Goal: Task Accomplishment & Management: Manage account settings

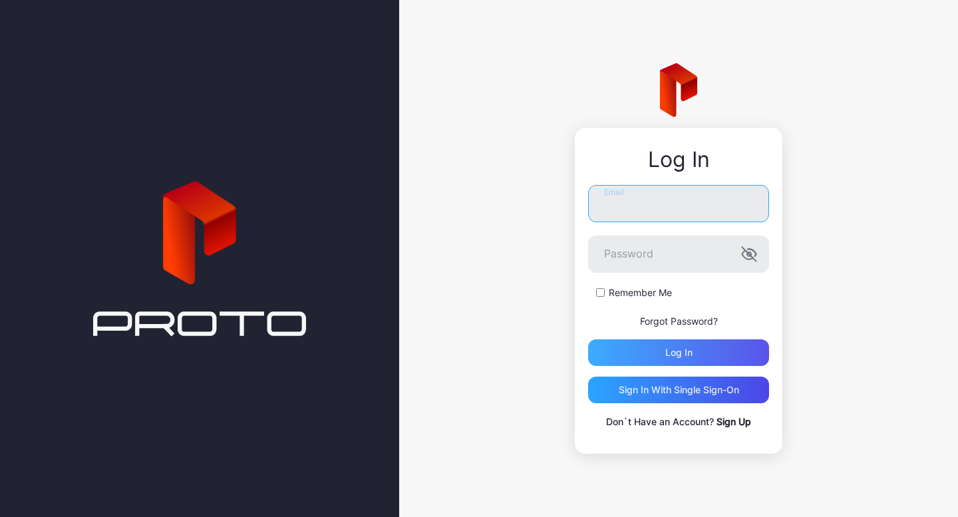
type input "**********"
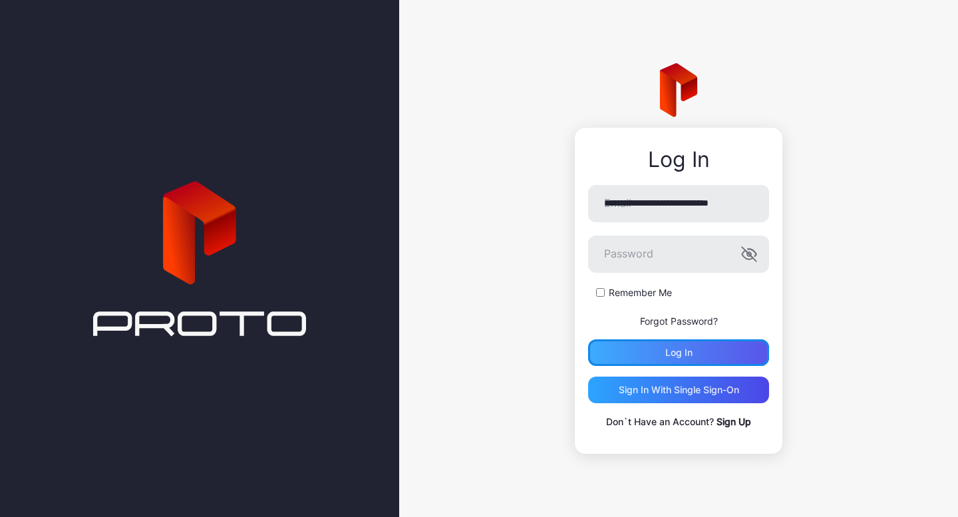
click at [701, 351] on div "Log in" at bounding box center [678, 352] width 181 height 27
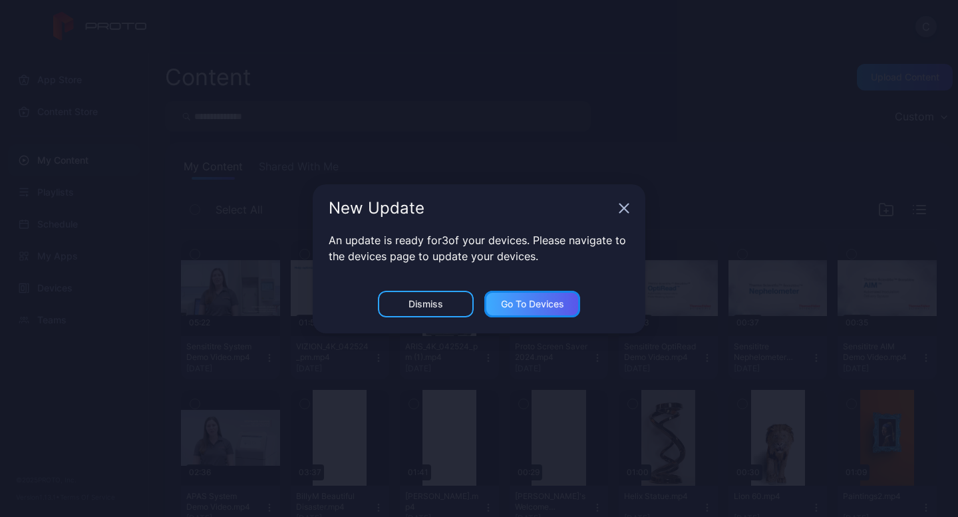
click at [540, 309] on div "Go to devices" at bounding box center [532, 304] width 63 height 11
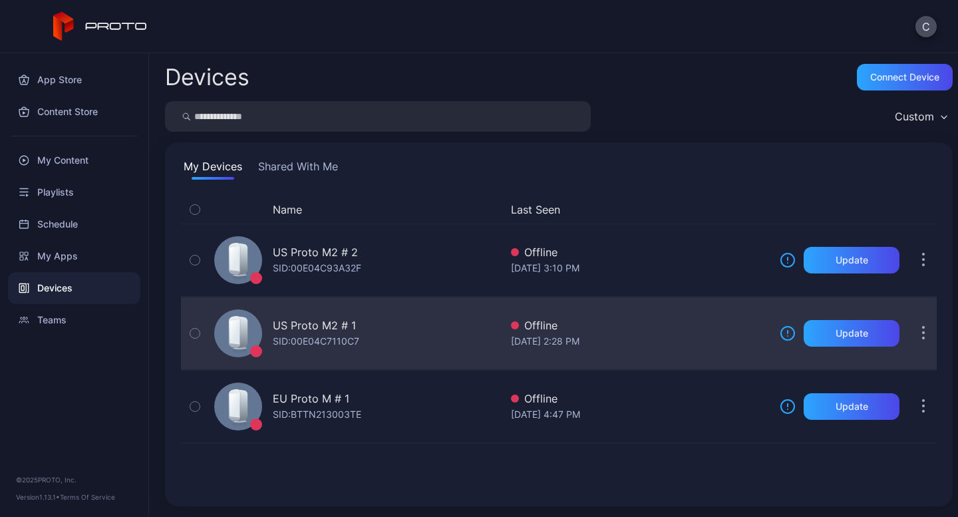
click at [912, 333] on button "button" at bounding box center [923, 333] width 27 height 27
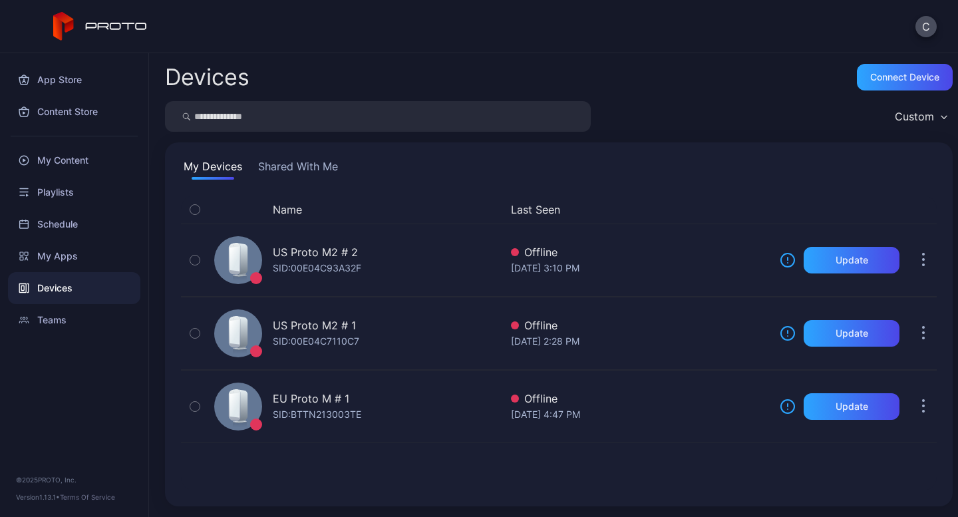
click at [607, 403] on div "Devices Connect device Custom My Devices Shared With Me Name Last Seen US Proto…" at bounding box center [553, 285] width 809 height 464
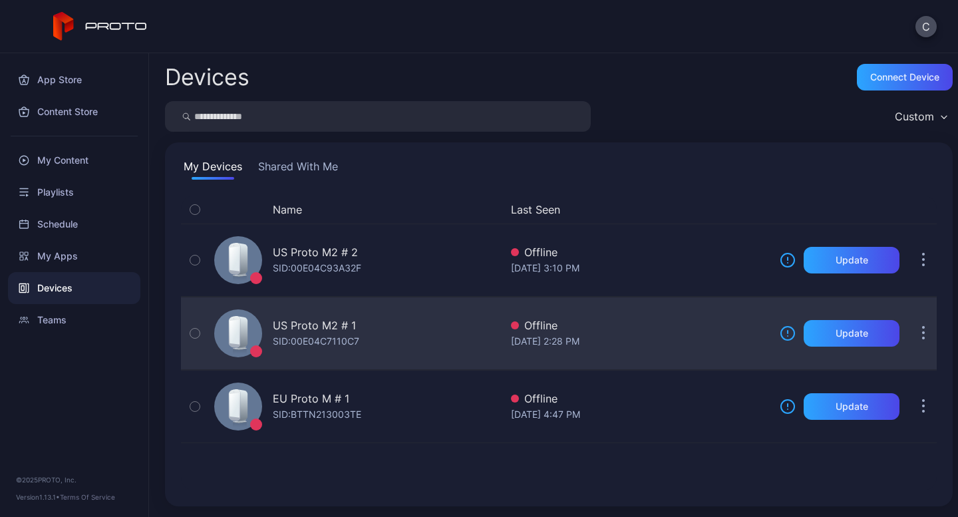
click at [190, 337] on icon "button" at bounding box center [194, 333] width 9 height 15
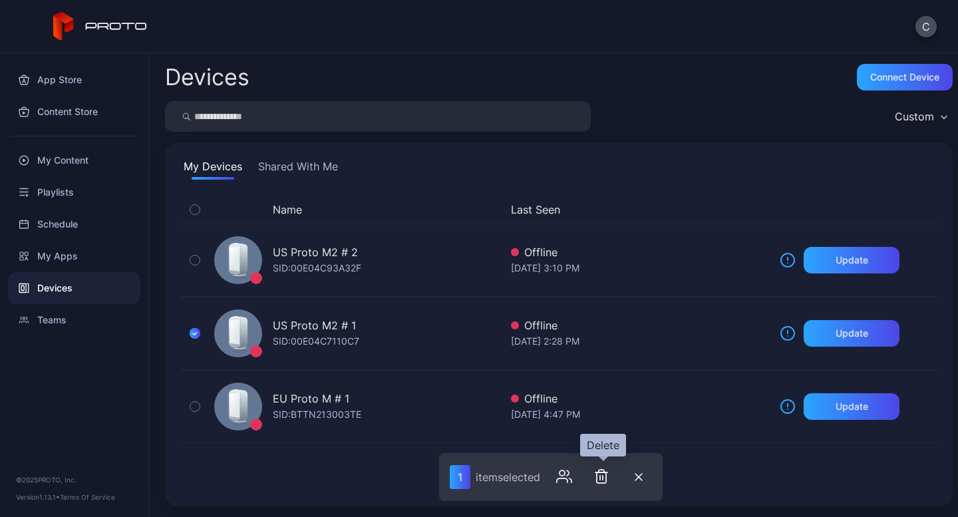
click at [607, 476] on icon "button" at bounding box center [602, 476] width 16 height 16
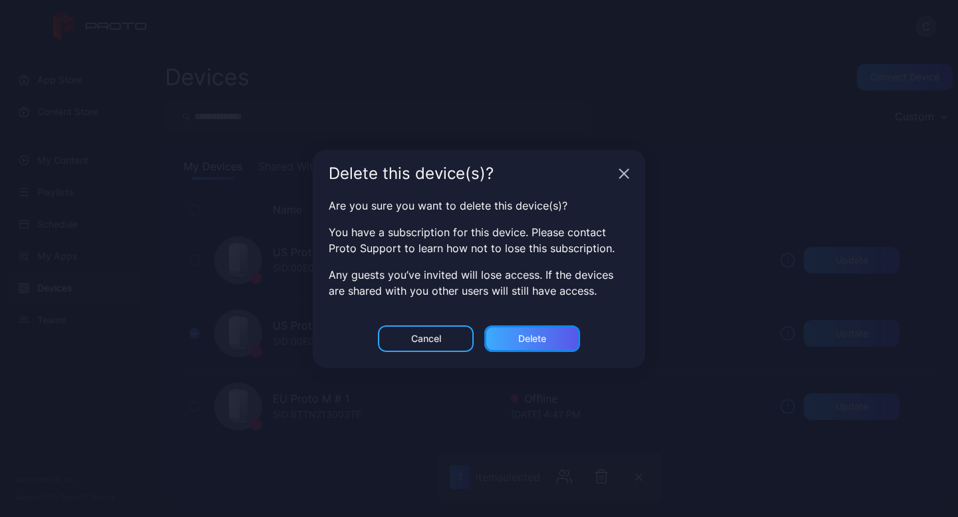
click at [524, 335] on div "Delete" at bounding box center [532, 338] width 28 height 11
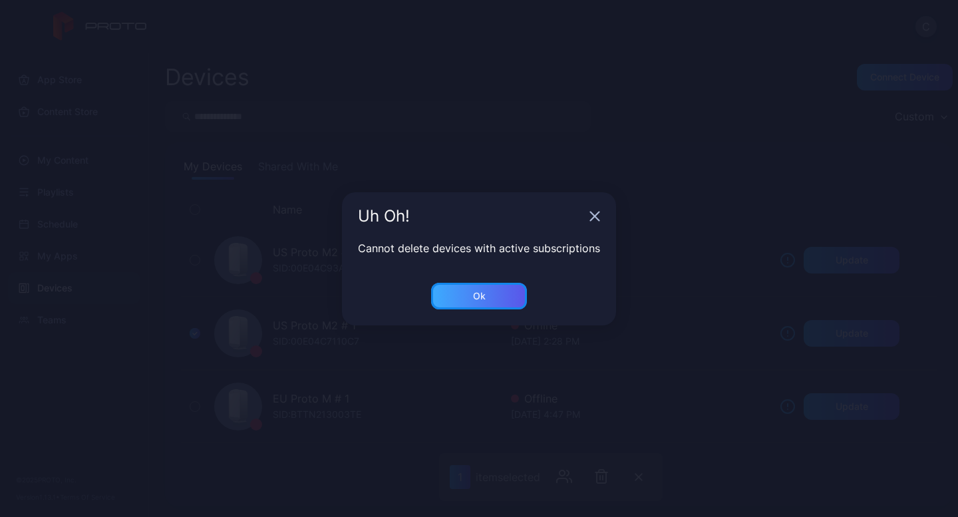
click at [495, 303] on div "Ok" at bounding box center [479, 296] width 96 height 27
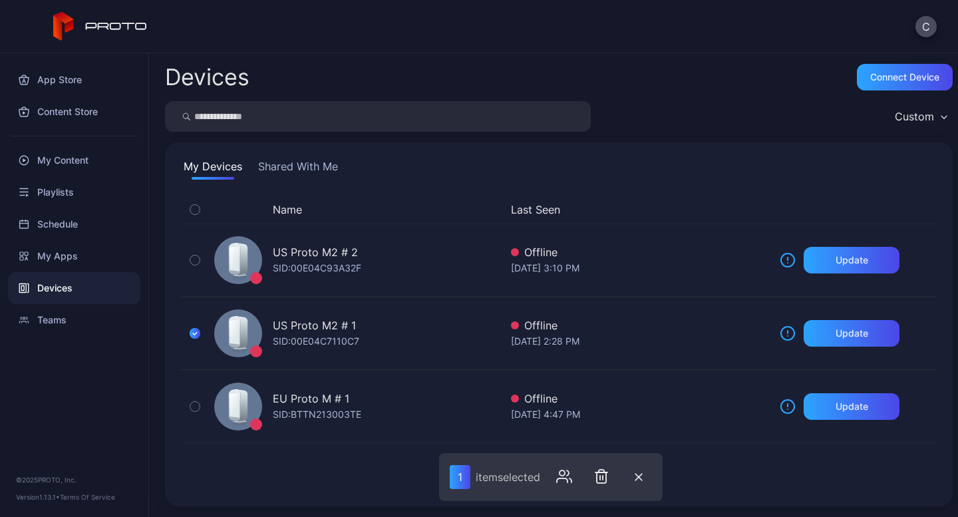
click at [349, 474] on div "Name Last Seen US Proto M2 # 2 SID: 00E04C93A32F Offline [DATE] 3:10 PM Update …" at bounding box center [559, 343] width 756 height 295
click at [637, 474] on icon "button" at bounding box center [638, 477] width 7 height 7
